Goal: Transaction & Acquisition: Purchase product/service

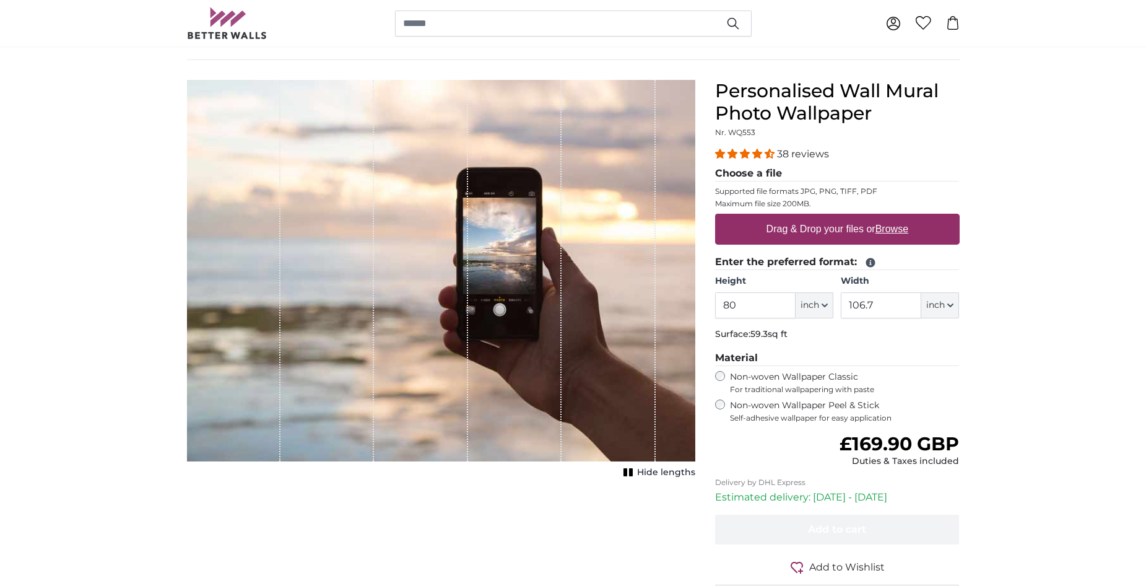
scroll to position [186, 0]
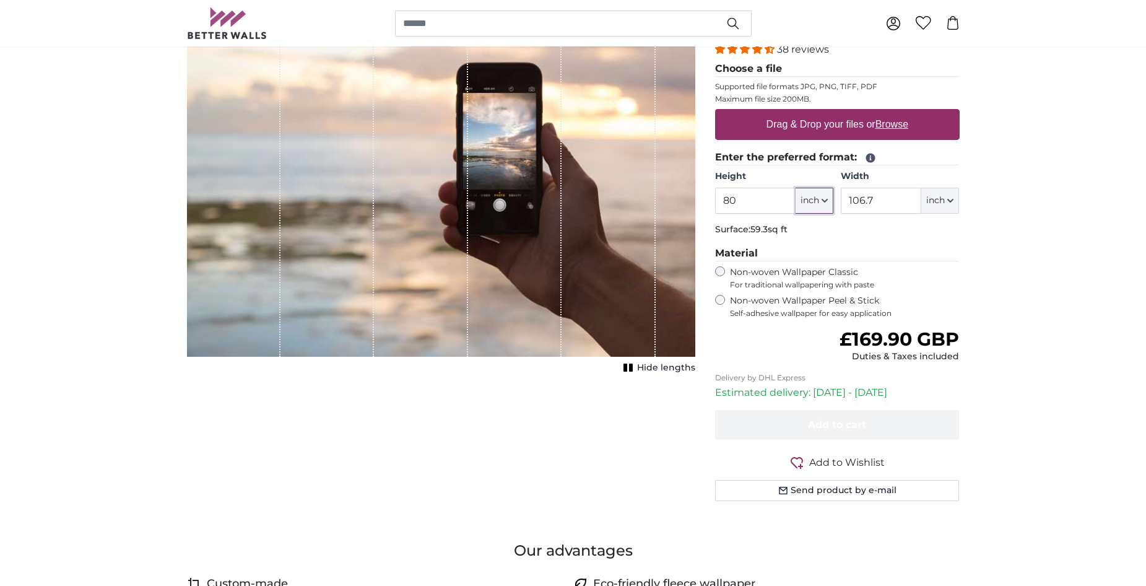
click at [816, 198] on span "inch" at bounding box center [810, 200] width 19 height 12
click at [799, 236] on link "Centimeter (cm)" at bounding box center [814, 233] width 109 height 22
type input "203.2"
type input "271.1"
click at [799, 236] on p "Surface: 59.3sq ft" at bounding box center [837, 230] width 245 height 12
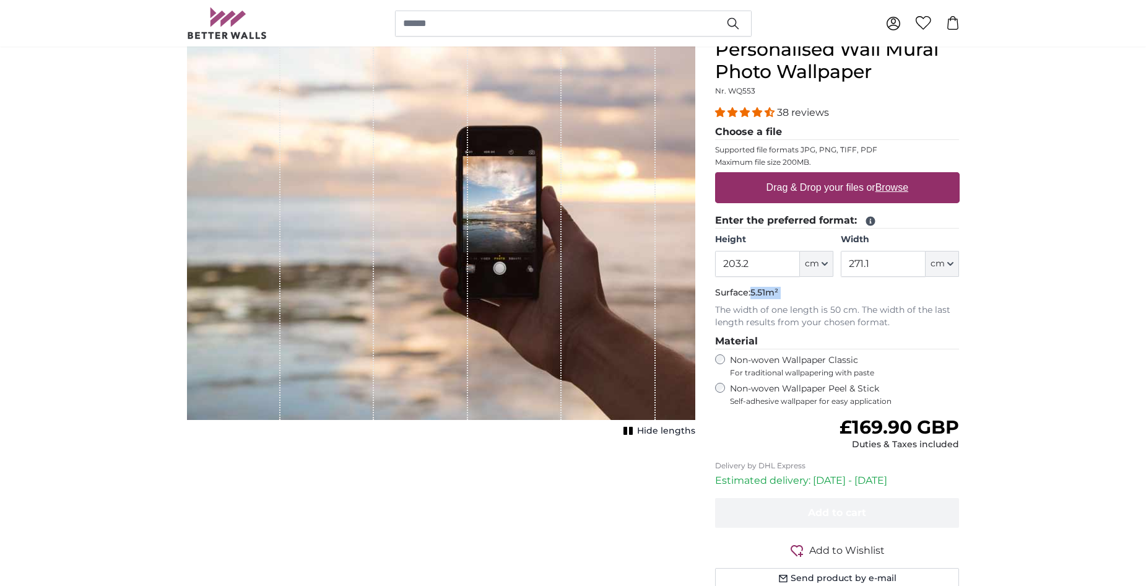
scroll to position [62, 0]
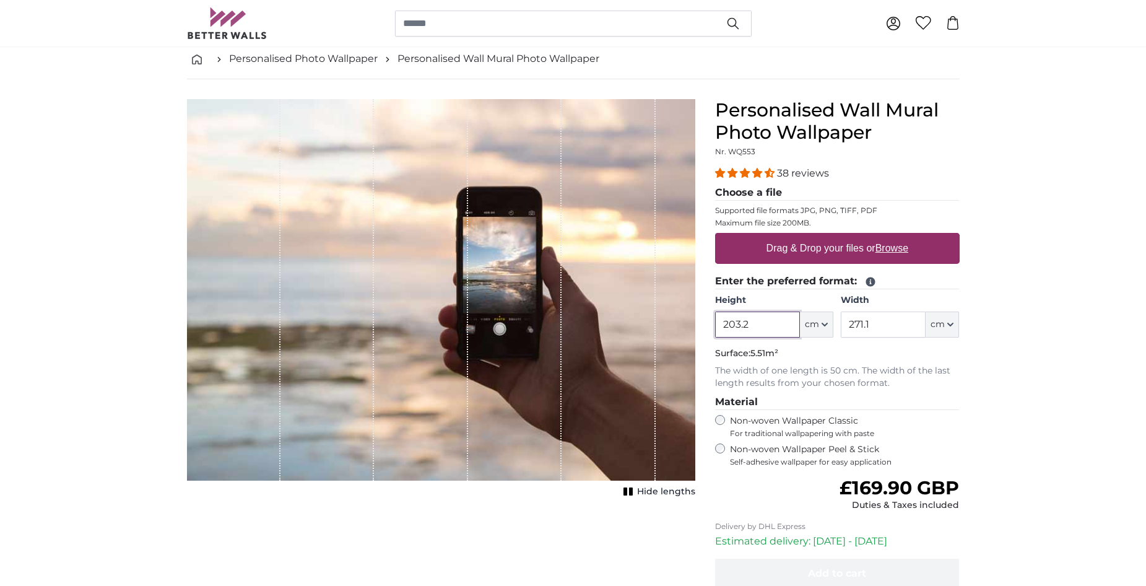
drag, startPoint x: 758, startPoint y: 324, endPoint x: 683, endPoint y: 319, distance: 75.7
click at [683, 319] on product-detail "Cancel Crop image Hide lengths Personalised Wall Mural Photo Wallpaper Nr. WQ55…" at bounding box center [573, 379] width 793 height 600
type input "240"
click at [890, 327] on input "271.1" at bounding box center [883, 324] width 85 height 26
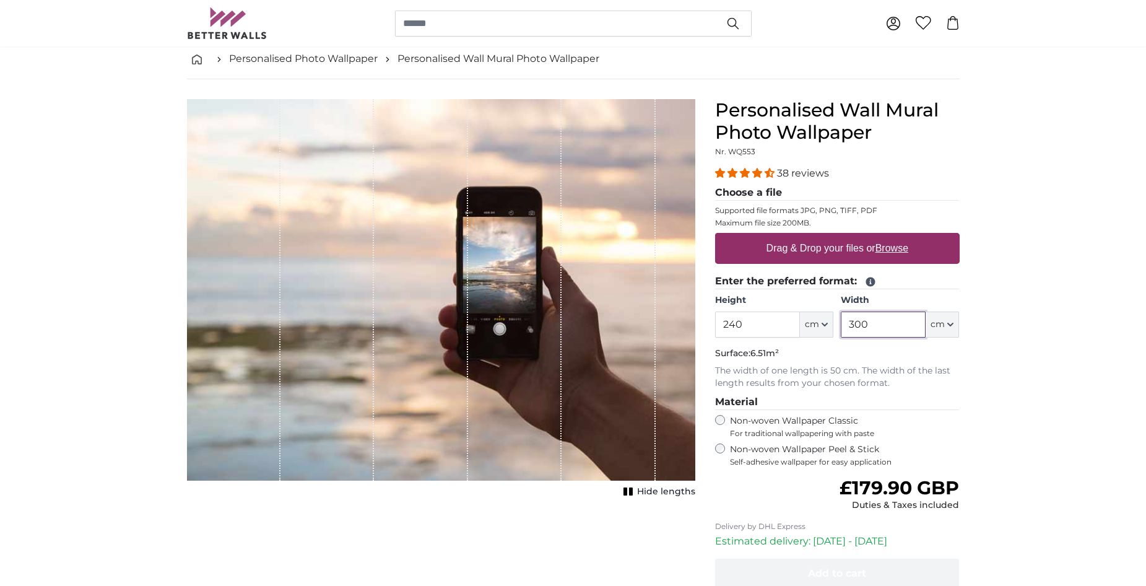
type input "300"
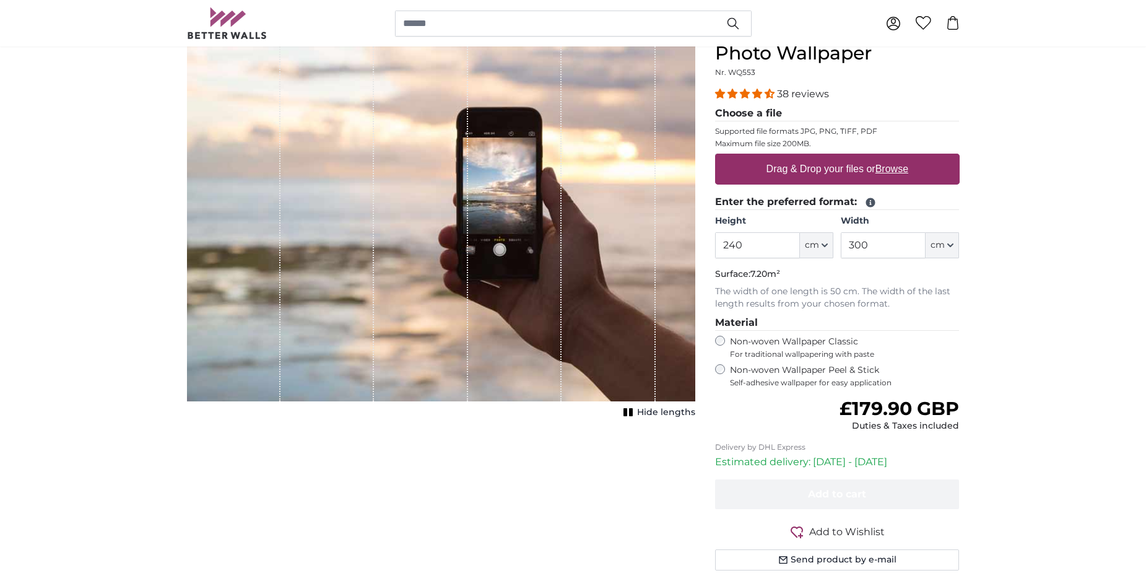
scroll to position [248, 0]
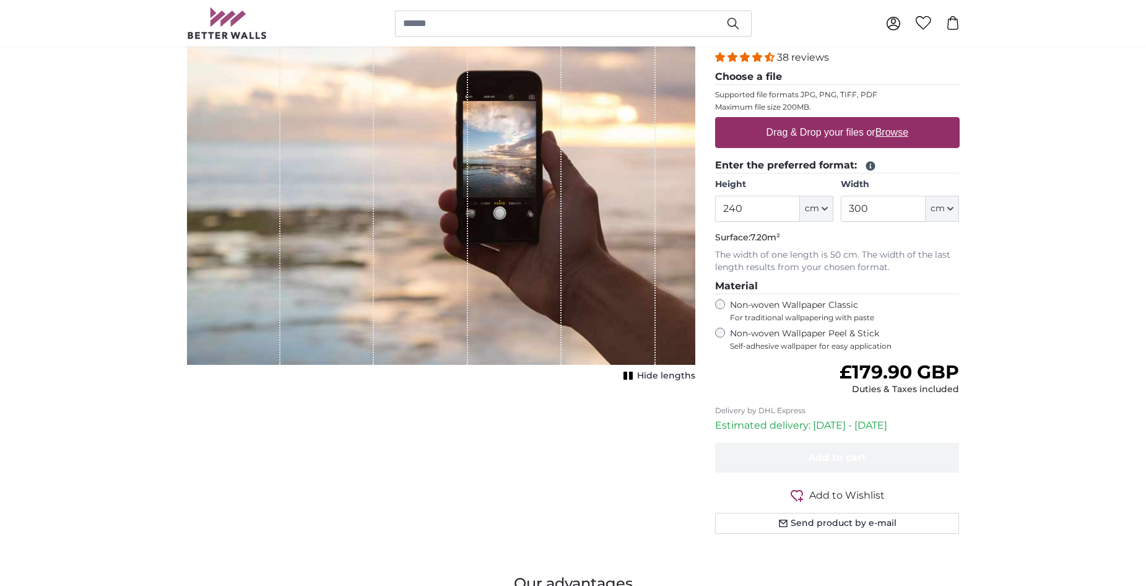
scroll to position [62, 0]
